Goal: Information Seeking & Learning: Learn about a topic

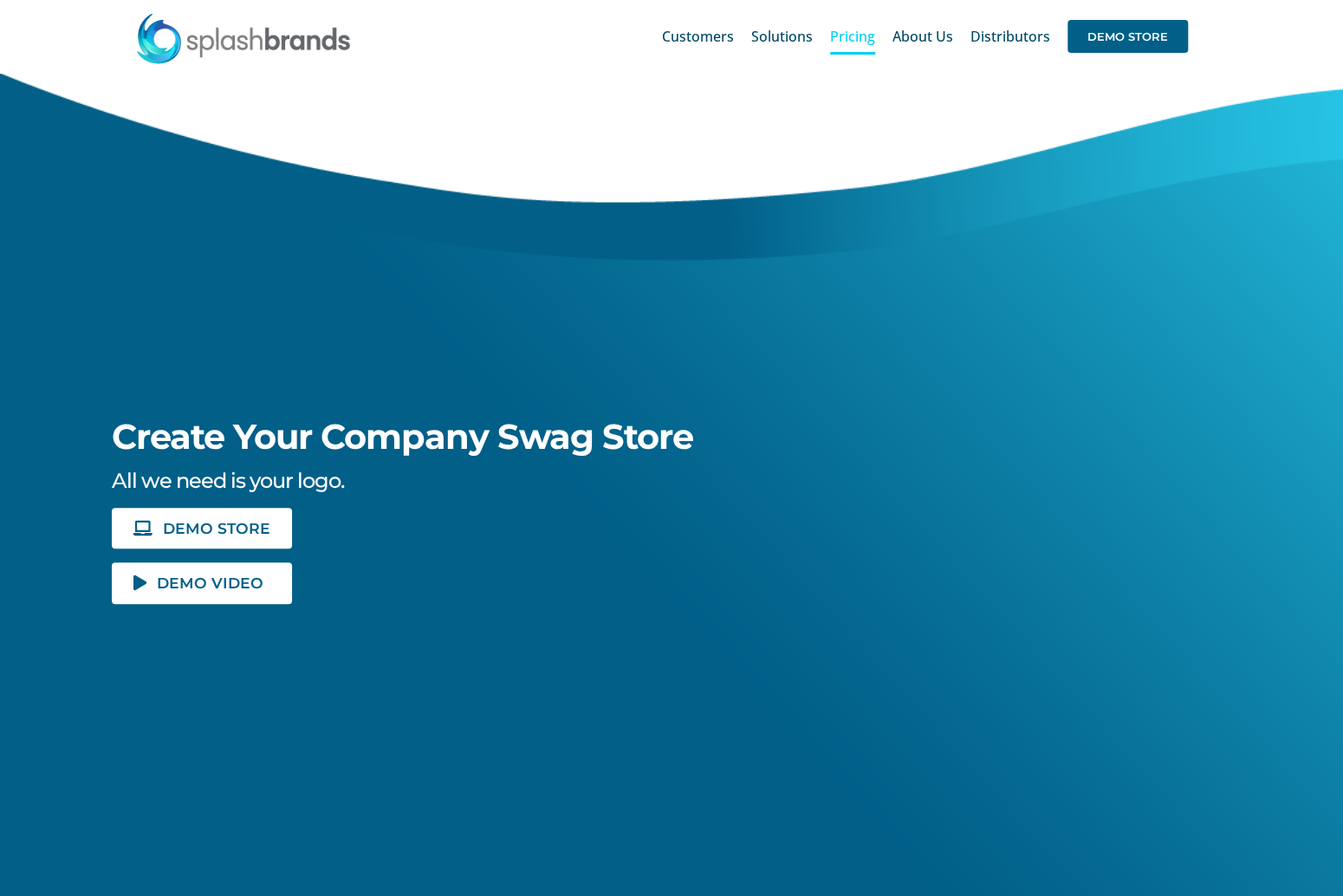
click at [858, 43] on span "Pricing" at bounding box center [853, 37] width 45 height 14
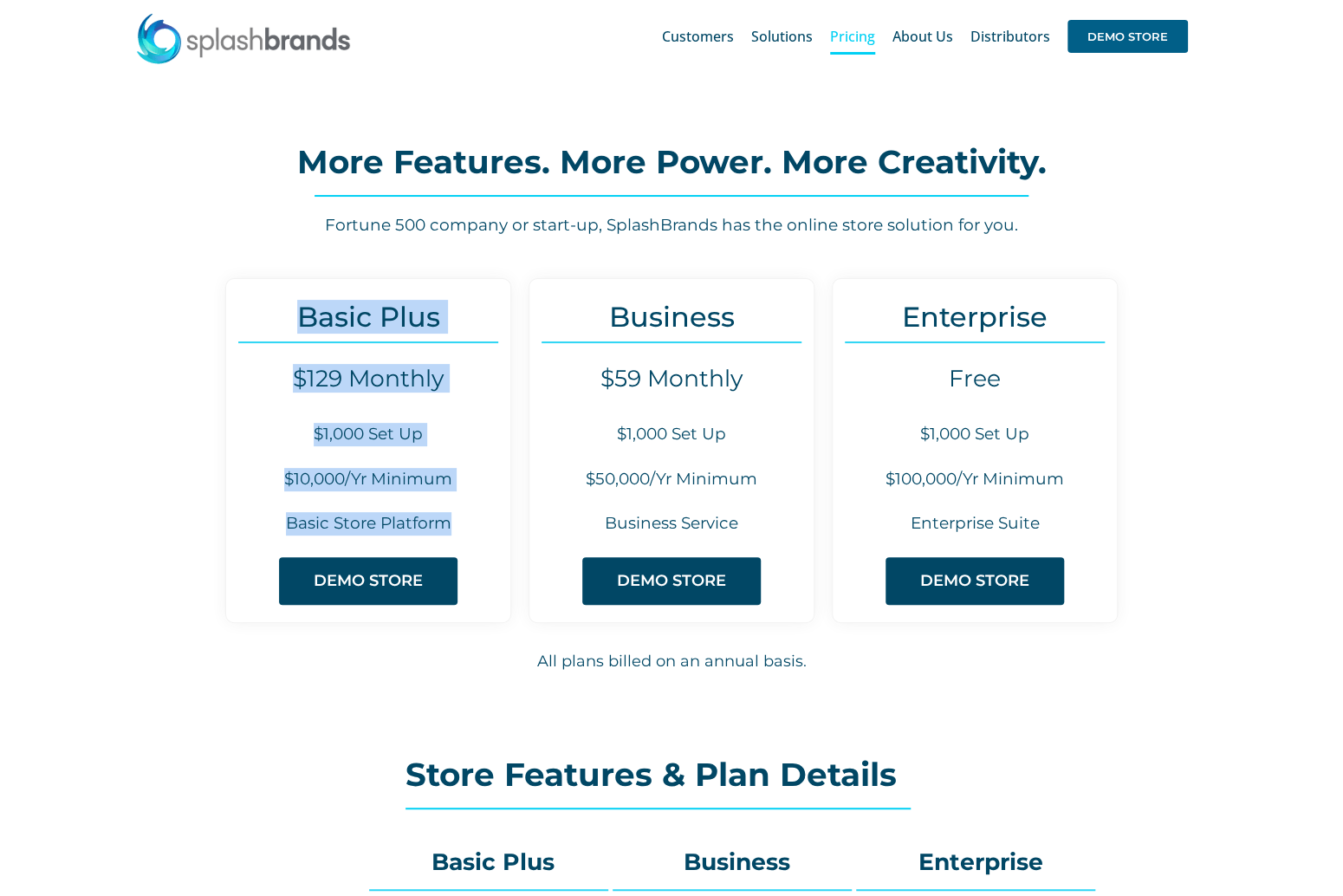
drag, startPoint x: 291, startPoint y: 315, endPoint x: 452, endPoint y: 519, distance: 259.9
click at [452, 519] on div "Basic Plus $129 Monthly $1,000 Set Up $10,000/Yr Minimum Basic Store Platform D…" at bounding box center [368, 450] width 286 height 345
click at [452, 519] on h6 "Basic Store Platform" at bounding box center [368, 524] width 284 height 24
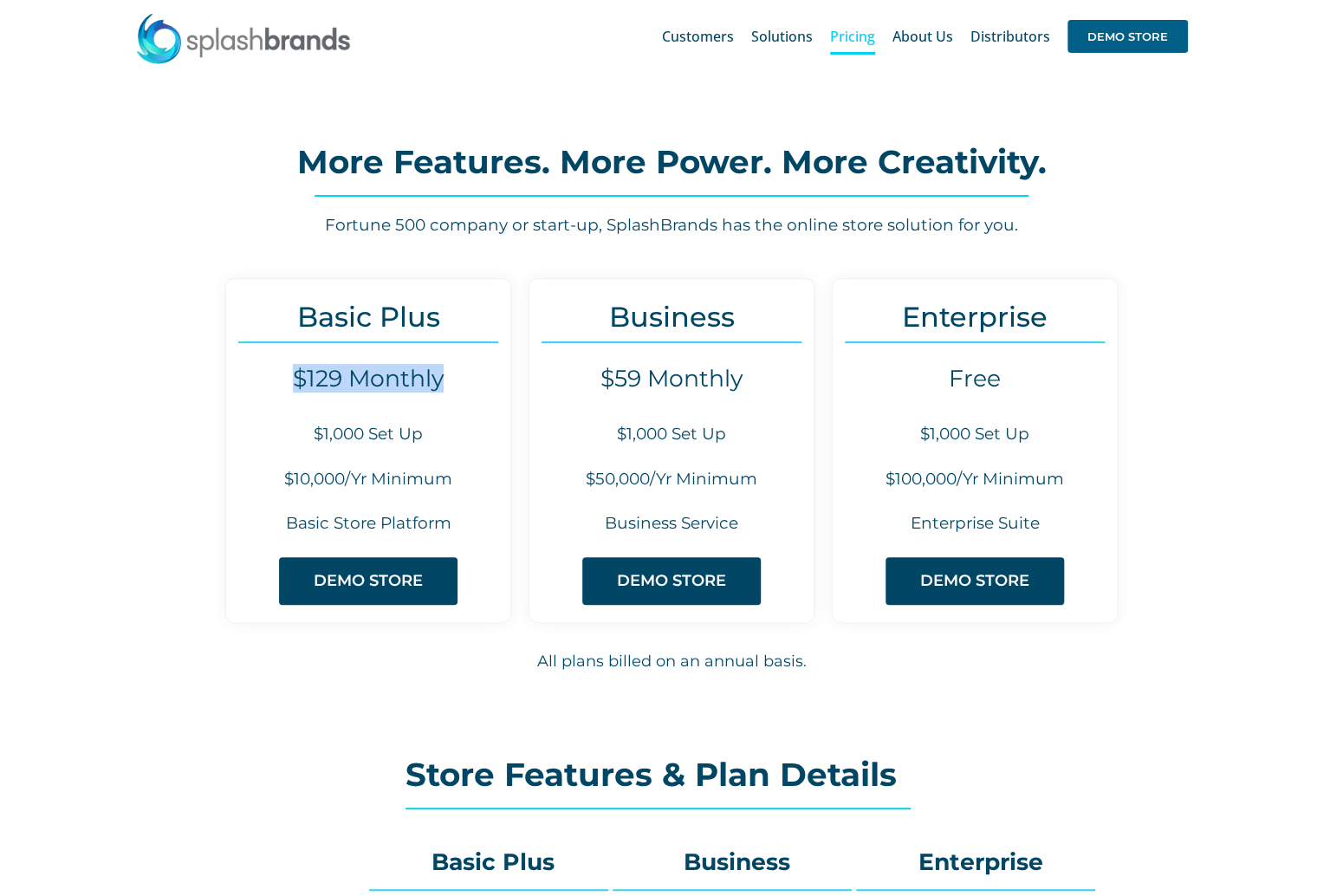
drag, startPoint x: 271, startPoint y: 372, endPoint x: 480, endPoint y: 396, distance: 210.4
click at [480, 396] on div "Basic Plus $129 Monthly $1,000 Set Up $10,000/Yr Minimum Basic Store Platform D…" at bounding box center [368, 450] width 286 height 345
click at [315, 447] on div "Basic Plus $129 Monthly $1,000 Set Up $10,000/Yr Minimum Basic Store Platform D…" at bounding box center [368, 450] width 286 height 345
